Goal: Transaction & Acquisition: Purchase product/service

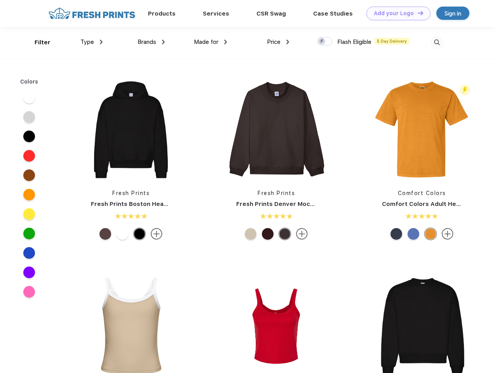
scroll to position [0, 0]
click at [395, 13] on link "Add your Logo Design Tool" at bounding box center [398, 14] width 64 height 14
click at [0, 0] on div "Design Tool" at bounding box center [0, 0] width 0 height 0
click at [417, 13] on link "Add your Logo Design Tool" at bounding box center [398, 14] width 64 height 14
click at [37, 42] on div "Filter" at bounding box center [43, 42] width 16 height 9
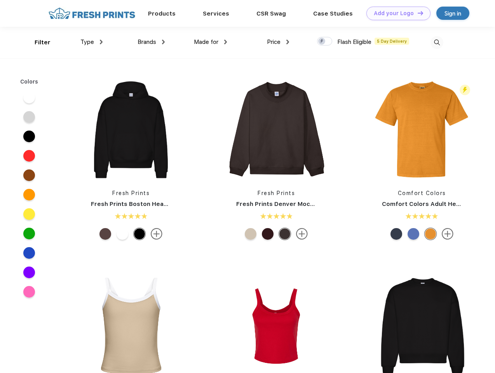
click at [92, 42] on span "Type" at bounding box center [87, 41] width 14 height 7
click at [151, 42] on span "Brands" at bounding box center [147, 41] width 19 height 7
click at [211, 42] on span "Made for" at bounding box center [206, 41] width 24 height 7
click at [278, 42] on span "Price" at bounding box center [274, 41] width 14 height 7
click at [325, 42] on div at bounding box center [324, 41] width 15 height 9
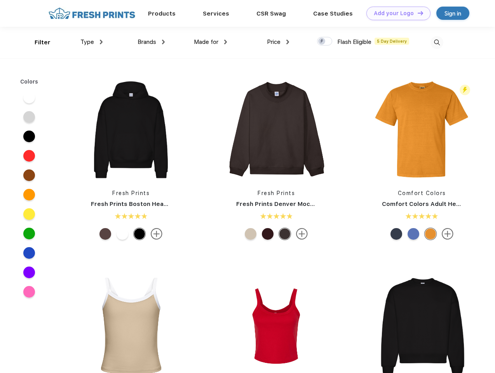
click at [322, 42] on input "checkbox" at bounding box center [319, 39] width 5 height 5
click at [437, 42] on img at bounding box center [436, 42] width 13 height 13
